Goal: Navigation & Orientation: Find specific page/section

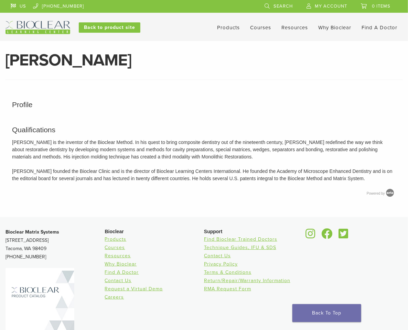
click at [217, 24] on link "Products" at bounding box center [228, 27] width 23 height 6
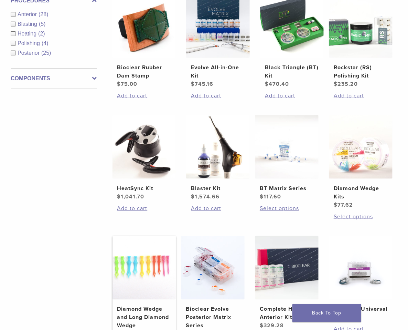
scroll to position [447, 0]
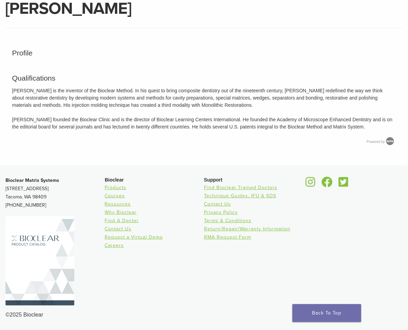
scroll to position [372, 0]
